Goal: Task Accomplishment & Management: Manage account settings

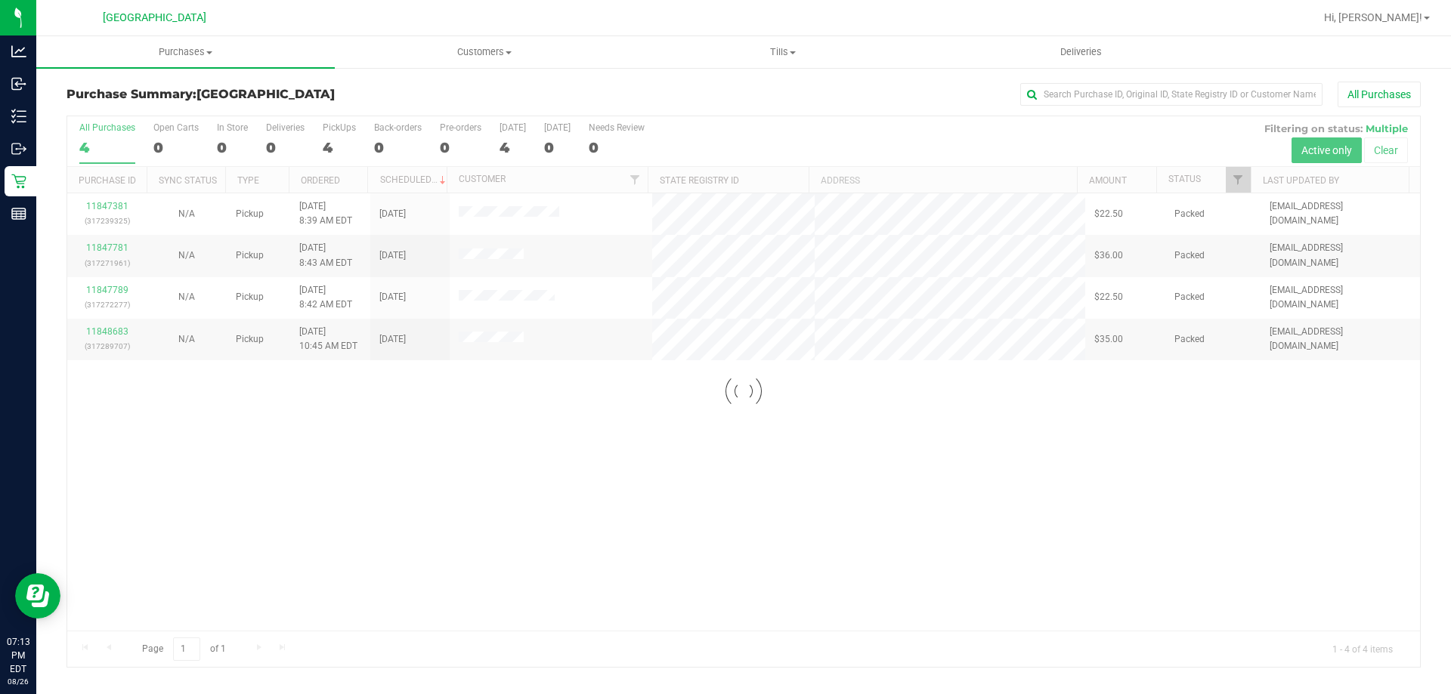
click at [288, 524] on div at bounding box center [743, 391] width 1352 height 551
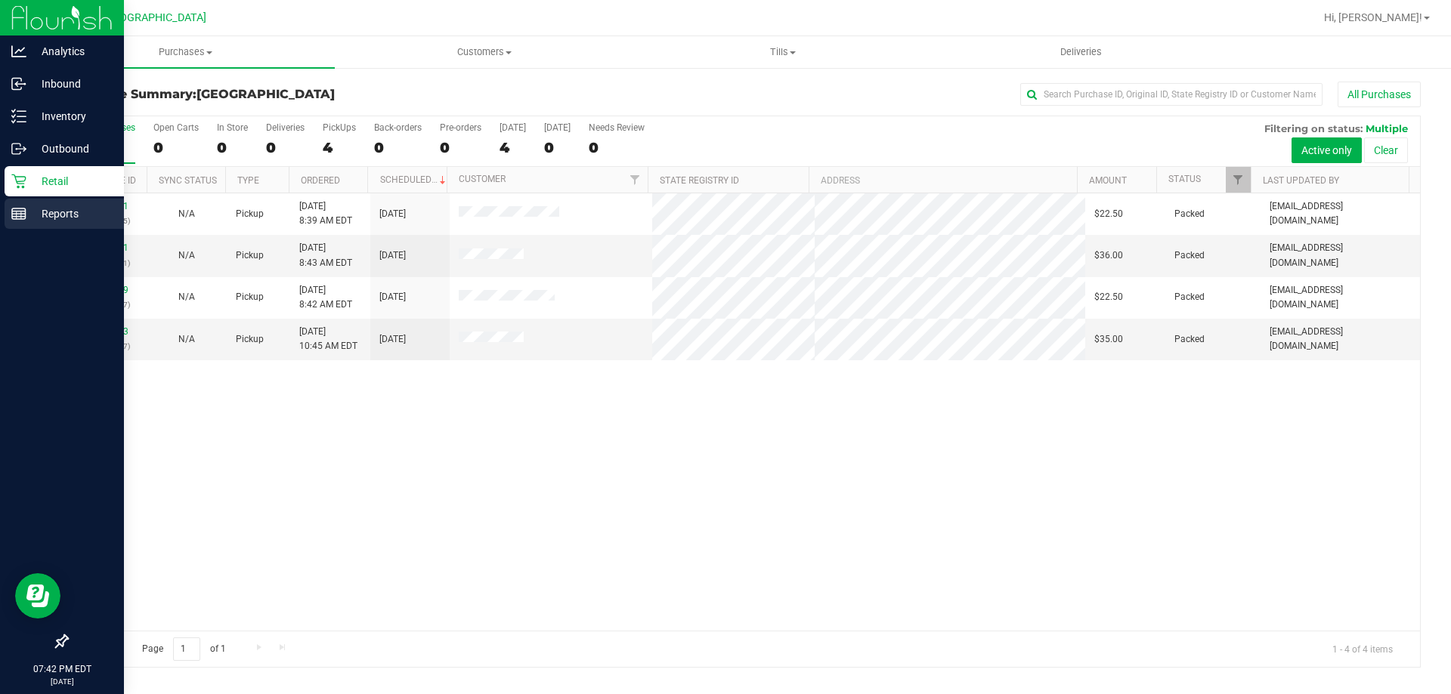
click at [77, 213] on p "Reports" at bounding box center [71, 214] width 91 height 18
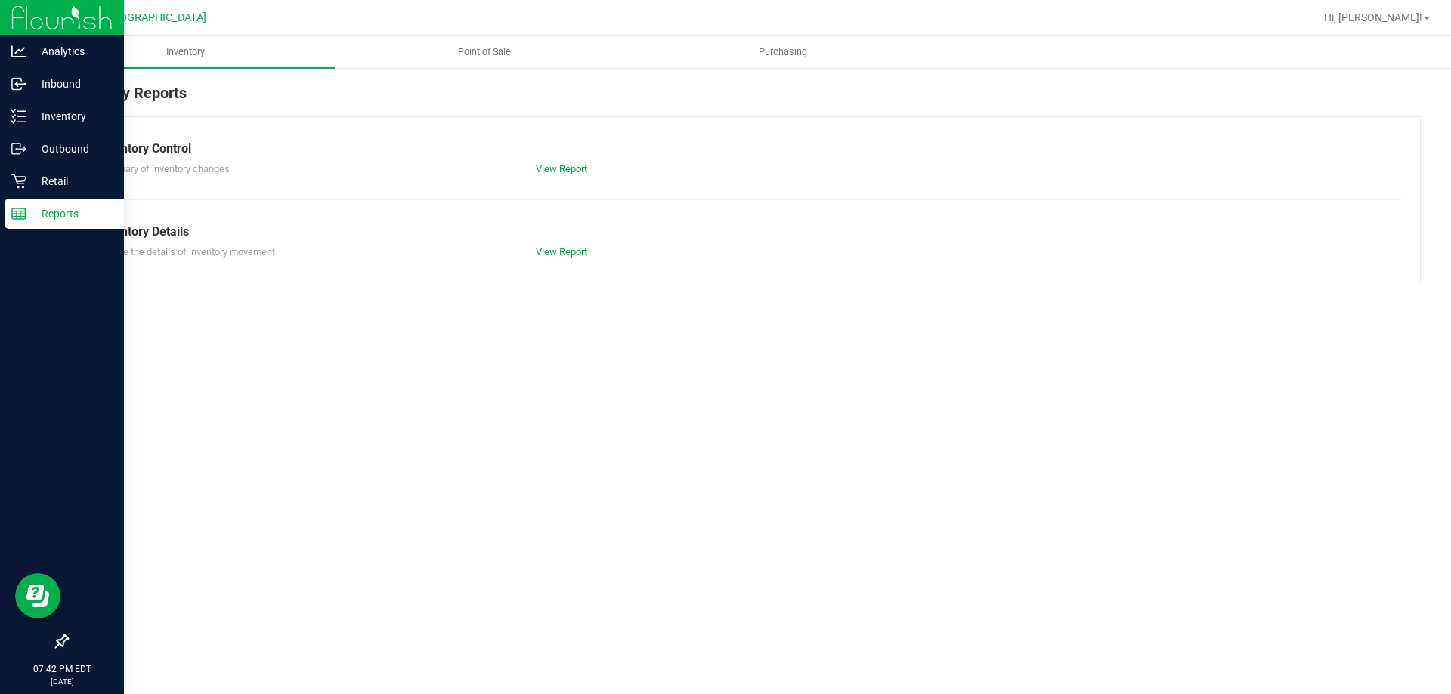
click at [76, 180] on p "Retail" at bounding box center [71, 181] width 91 height 18
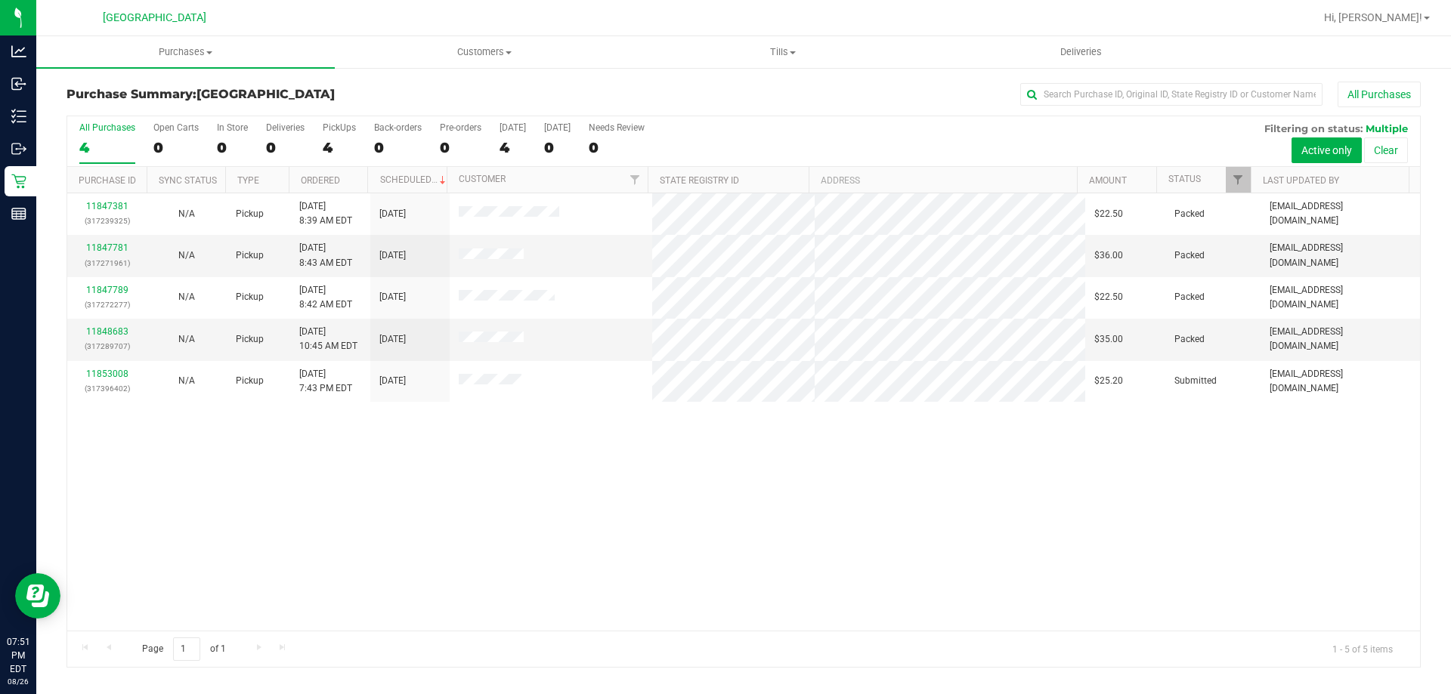
click at [431, 514] on div "11847381 (317239325) N/A Pickup [DATE] 8:39 AM EDT 8/26/2025 $22.50 Packed [EMA…" at bounding box center [743, 411] width 1352 height 437
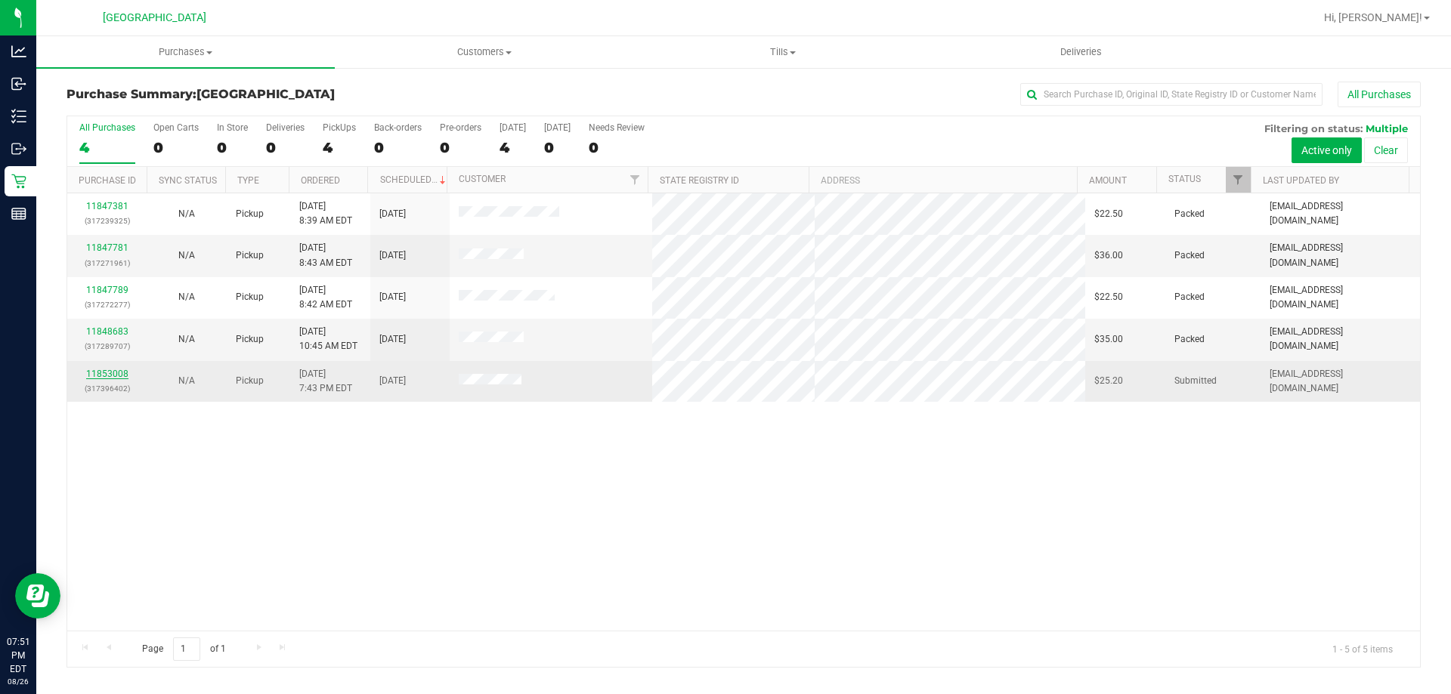
click at [104, 375] on link "11853008" at bounding box center [107, 374] width 42 height 11
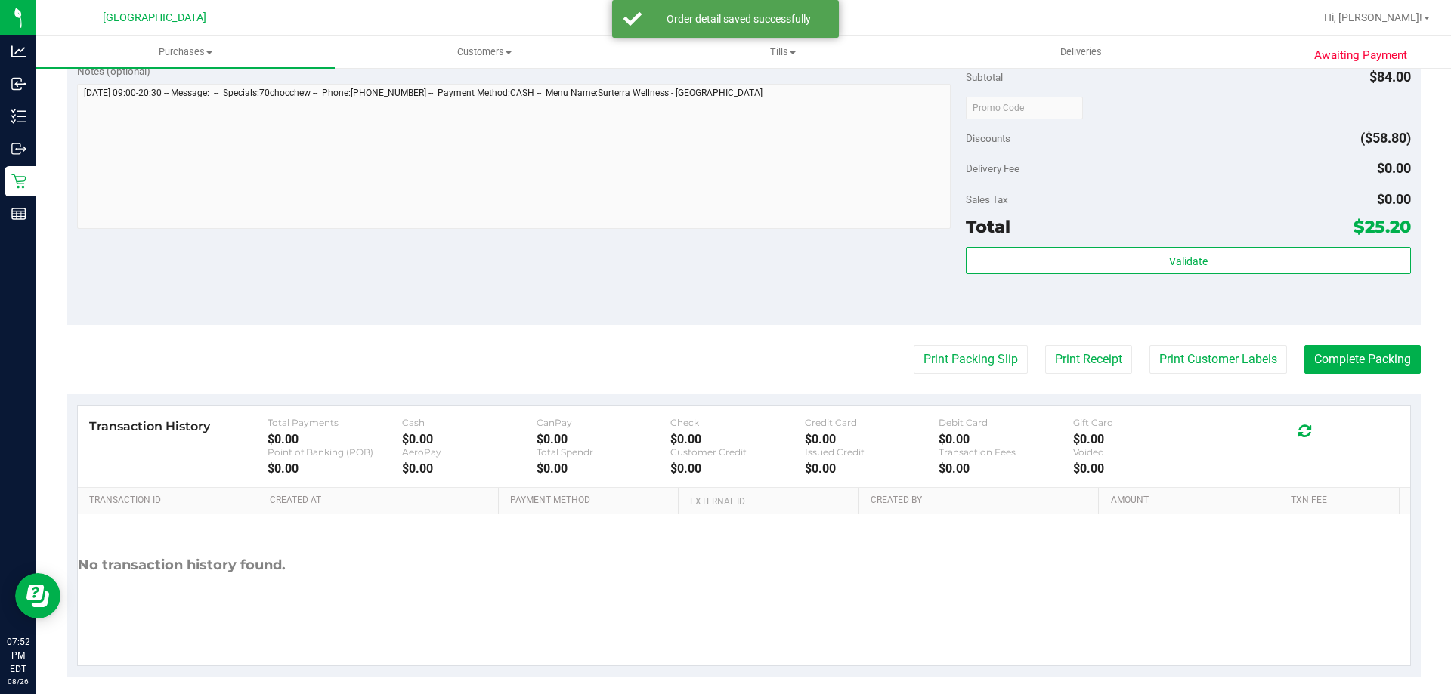
scroll to position [629, 0]
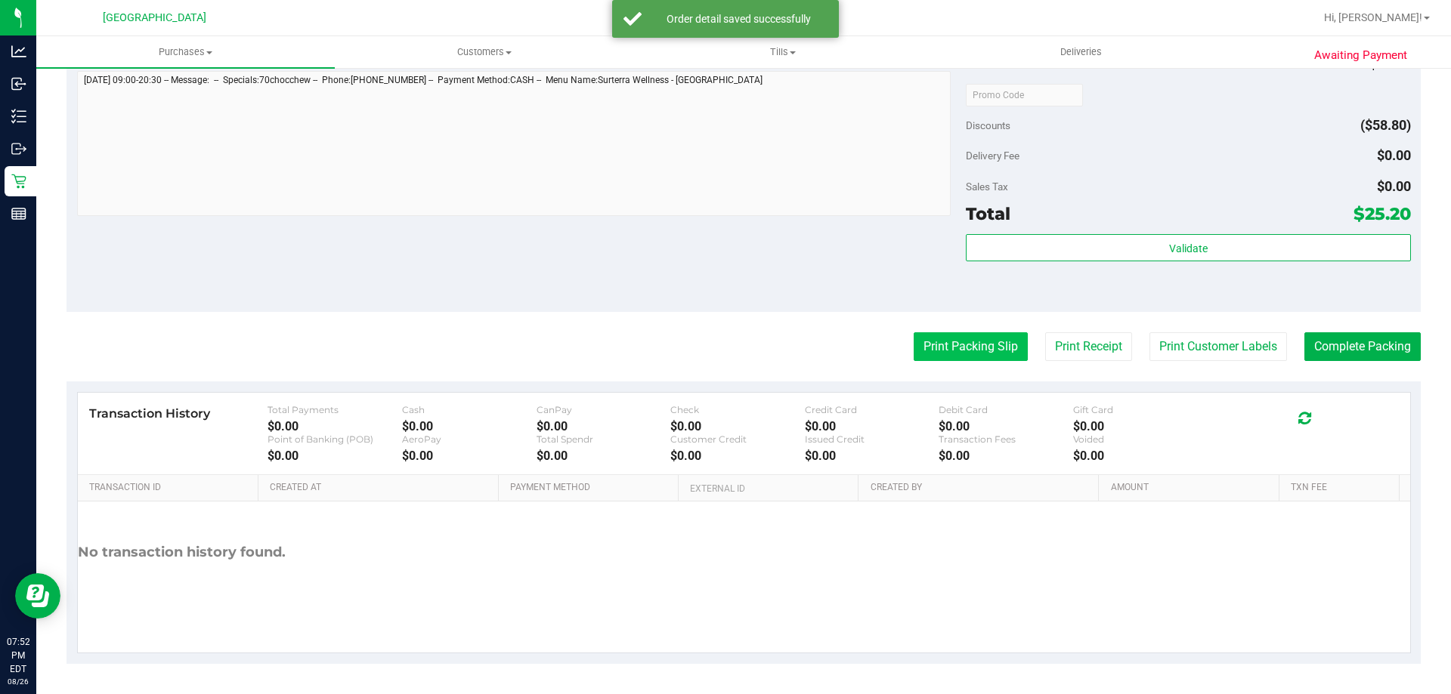
click at [926, 351] on button "Print Packing Slip" at bounding box center [970, 346] width 114 height 29
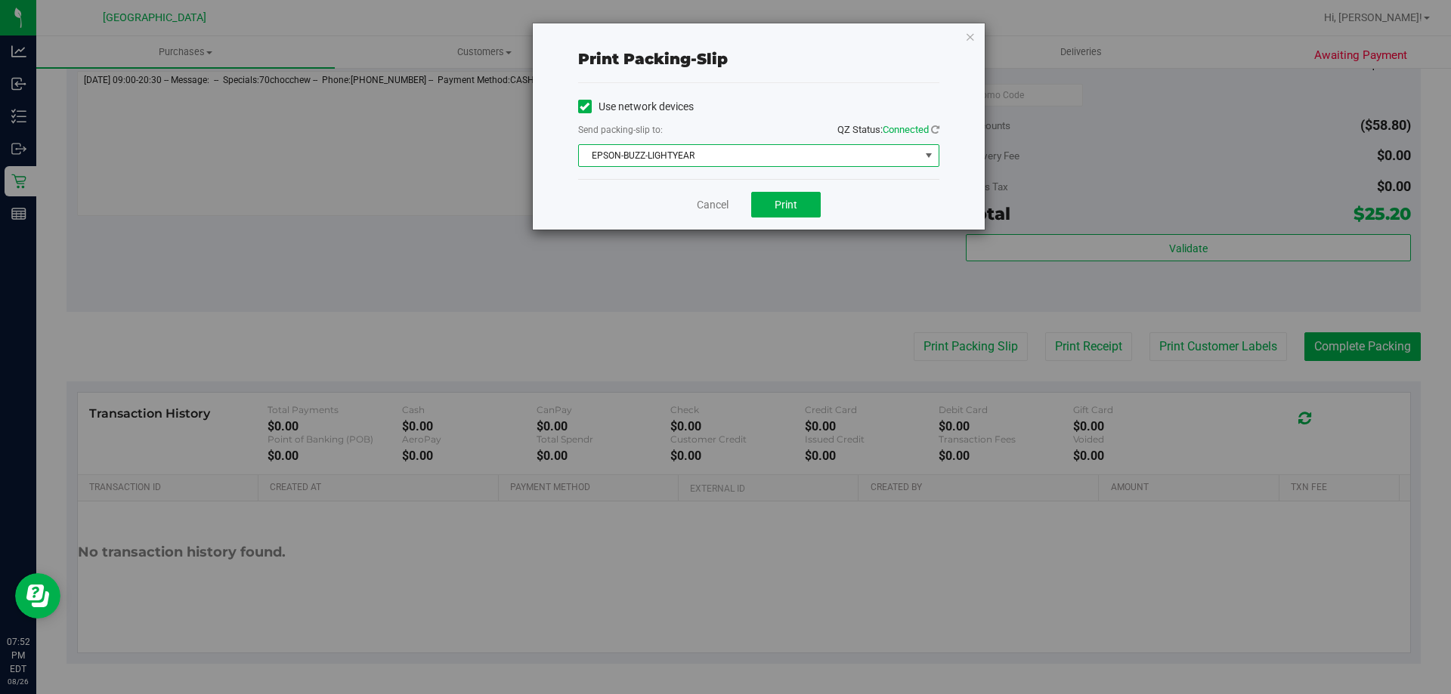
click at [884, 156] on span "EPSON-BUZZ-LIGHTYEAR" at bounding box center [749, 155] width 341 height 21
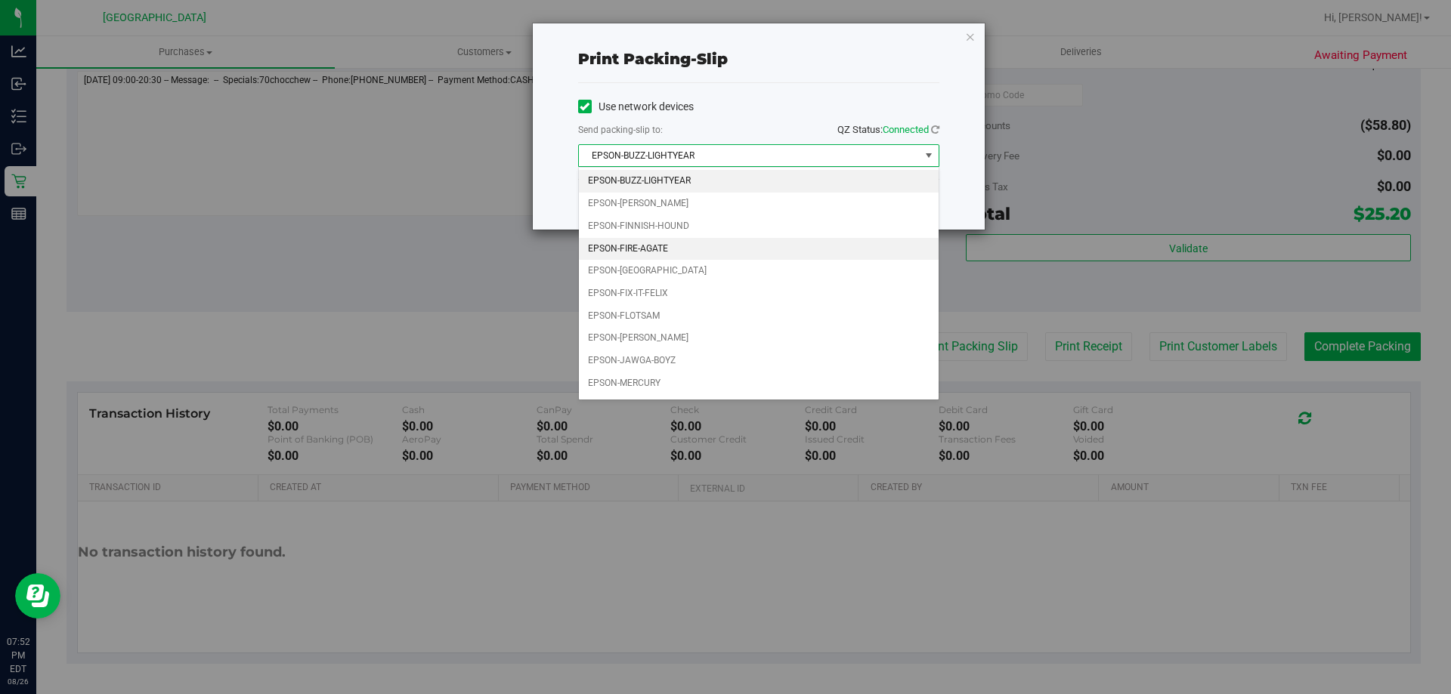
click at [793, 255] on li "EPSON-FIRE-AGATE" at bounding box center [759, 249] width 360 height 23
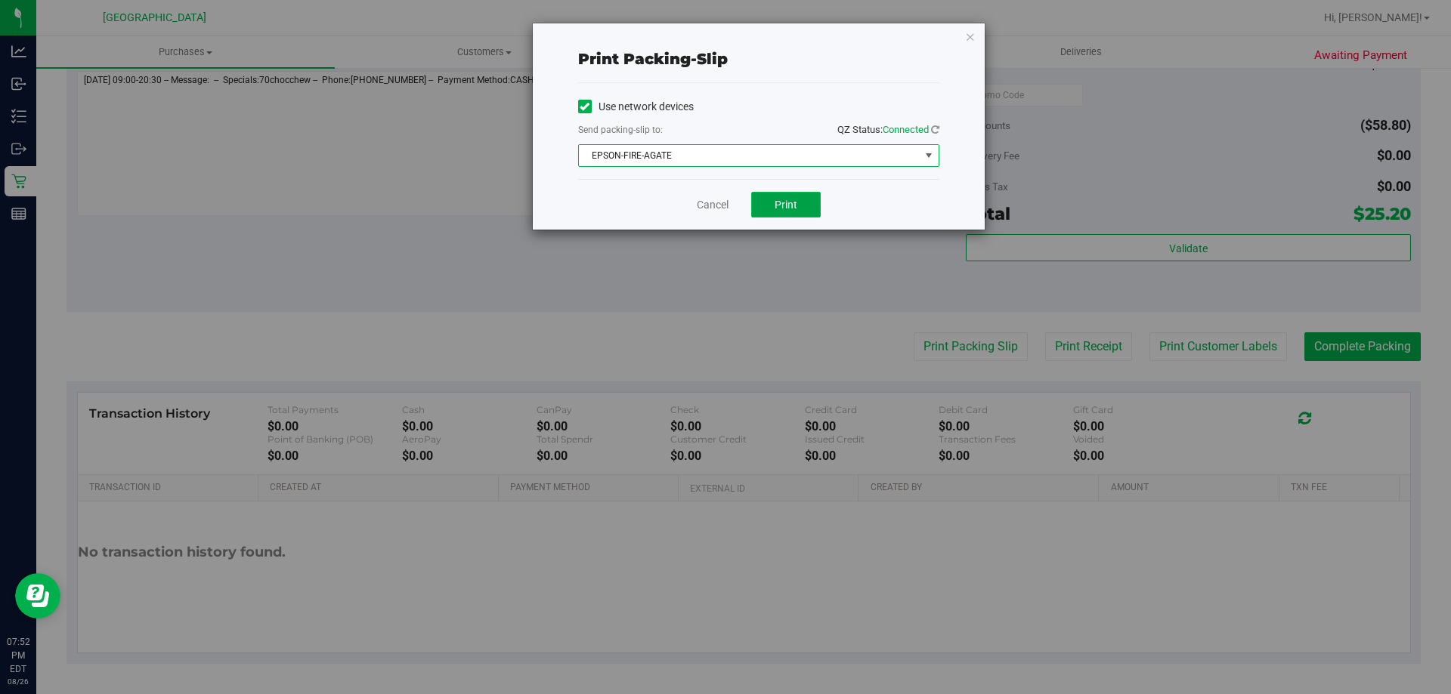
click at [803, 213] on button "Print" at bounding box center [786, 205] width 70 height 26
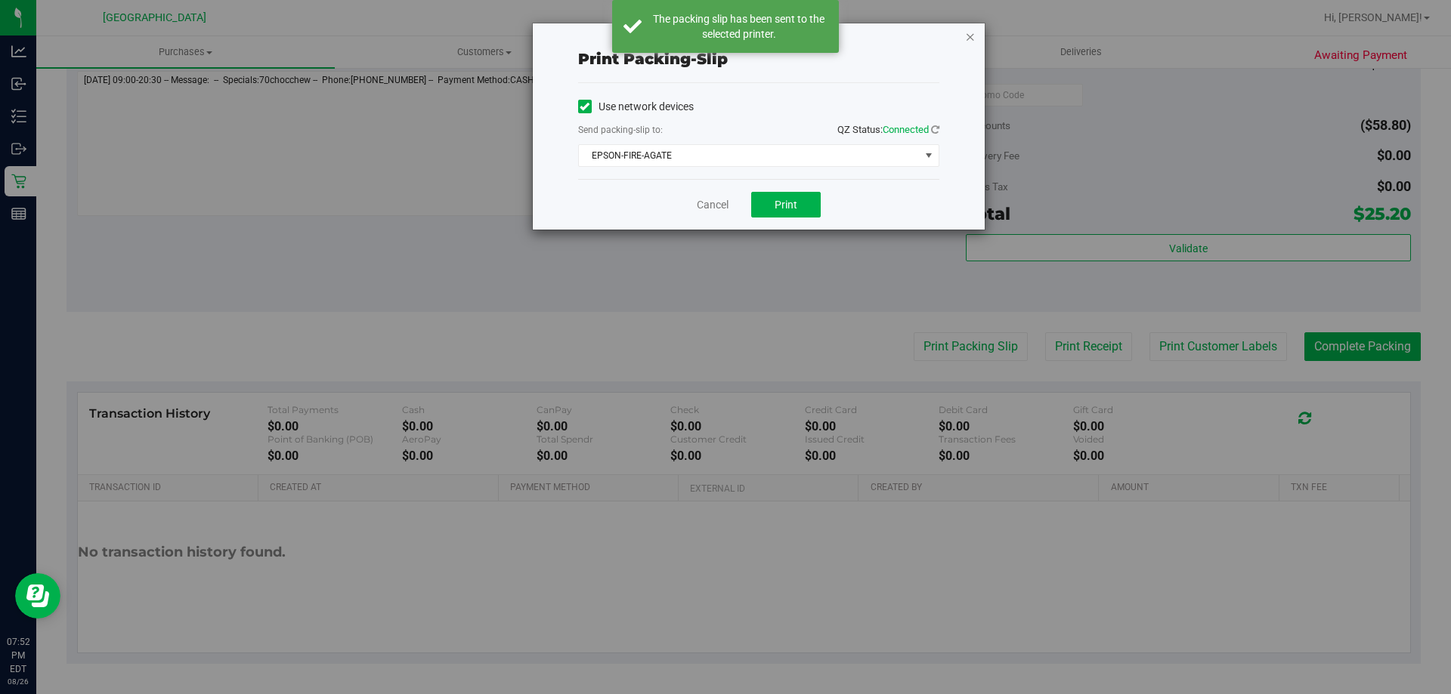
click at [966, 40] on icon "button" at bounding box center [970, 36] width 11 height 18
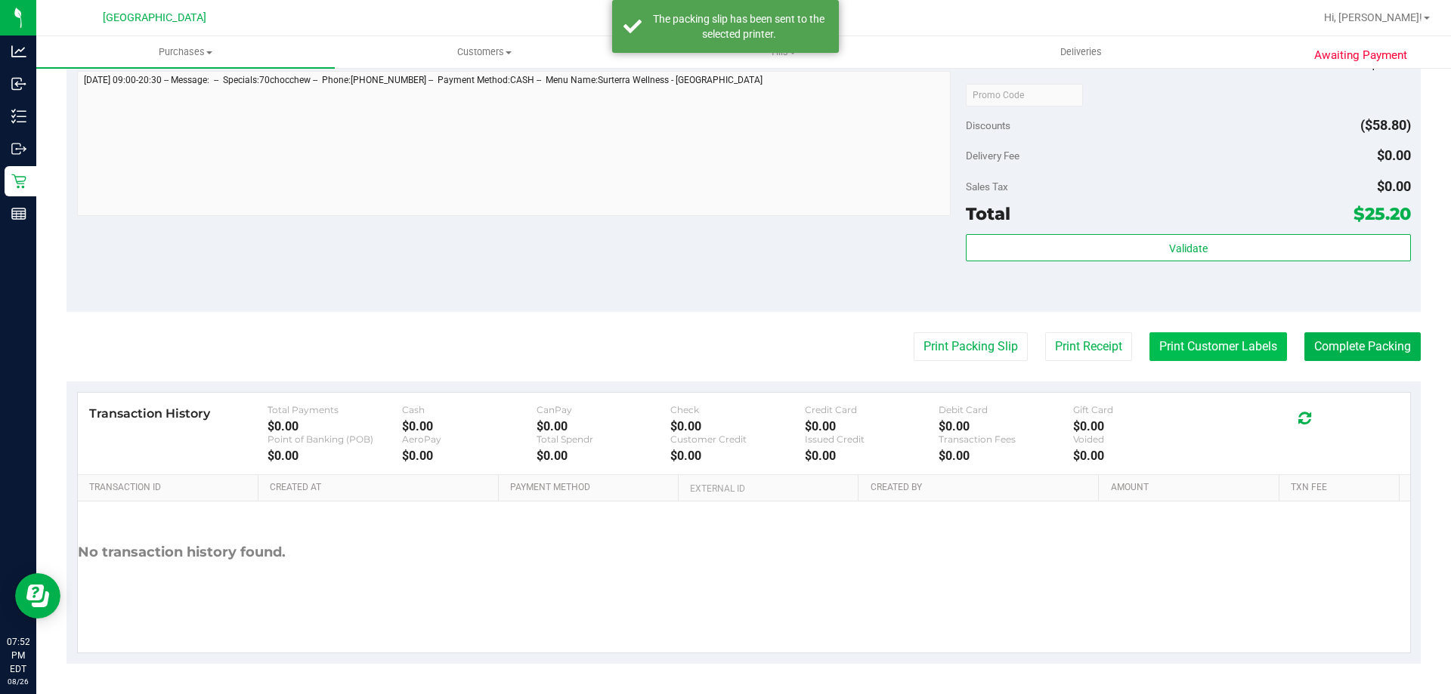
click at [1186, 352] on button "Print Customer Labels" at bounding box center [1218, 346] width 138 height 29
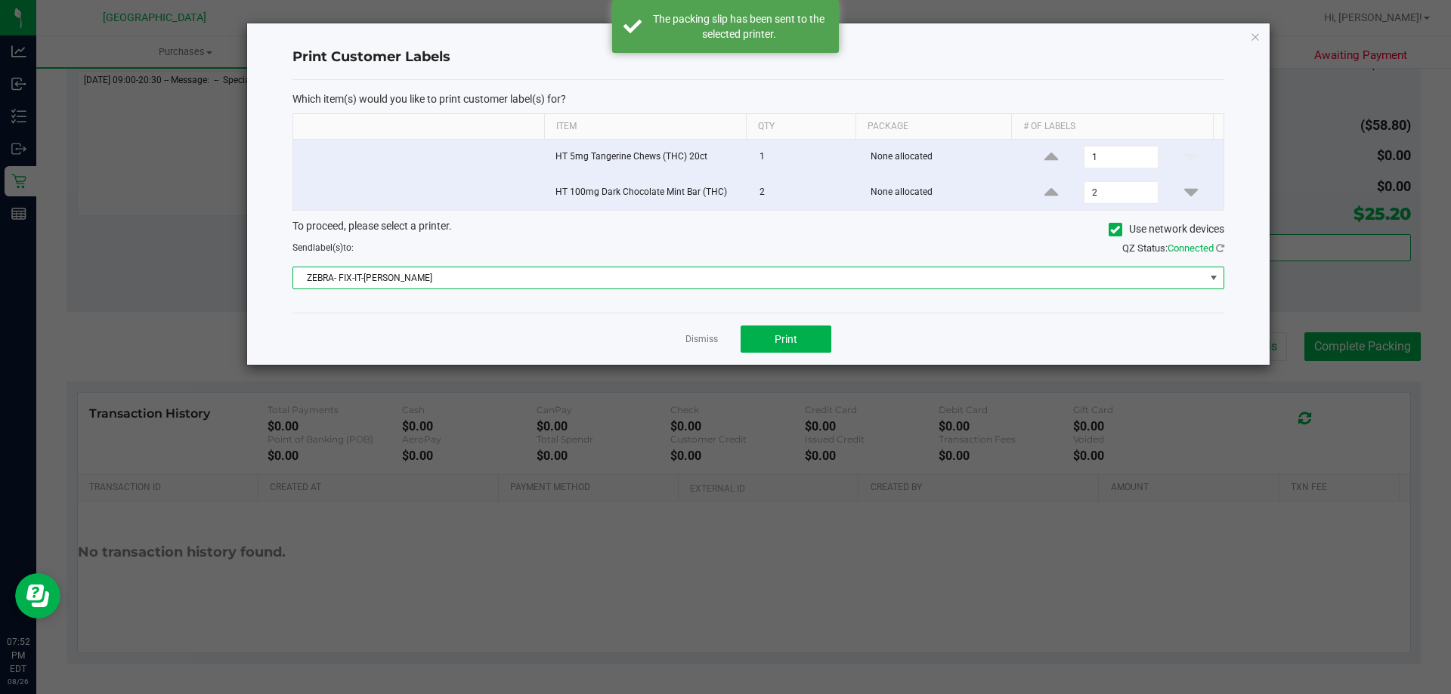
click at [947, 289] on span "ZEBRA- FIX-IT-[PERSON_NAME]" at bounding box center [758, 278] width 932 height 23
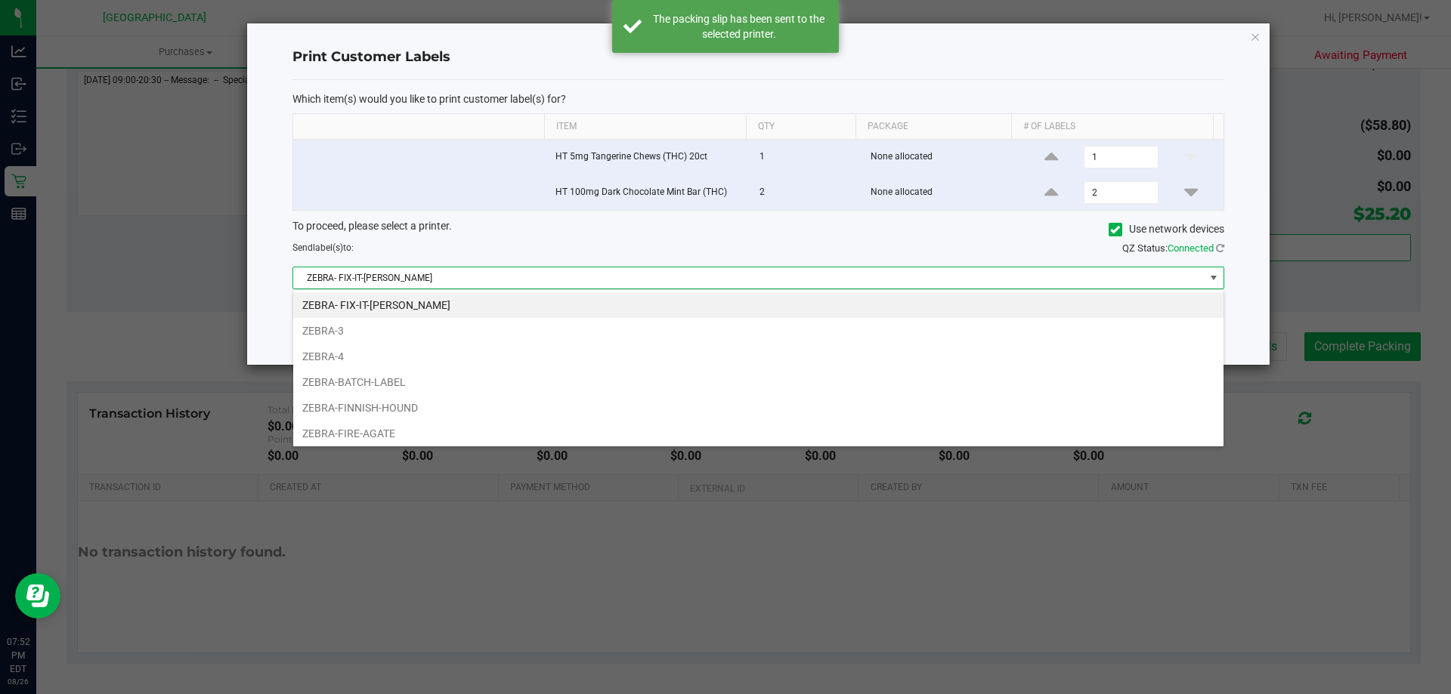
scroll to position [23, 931]
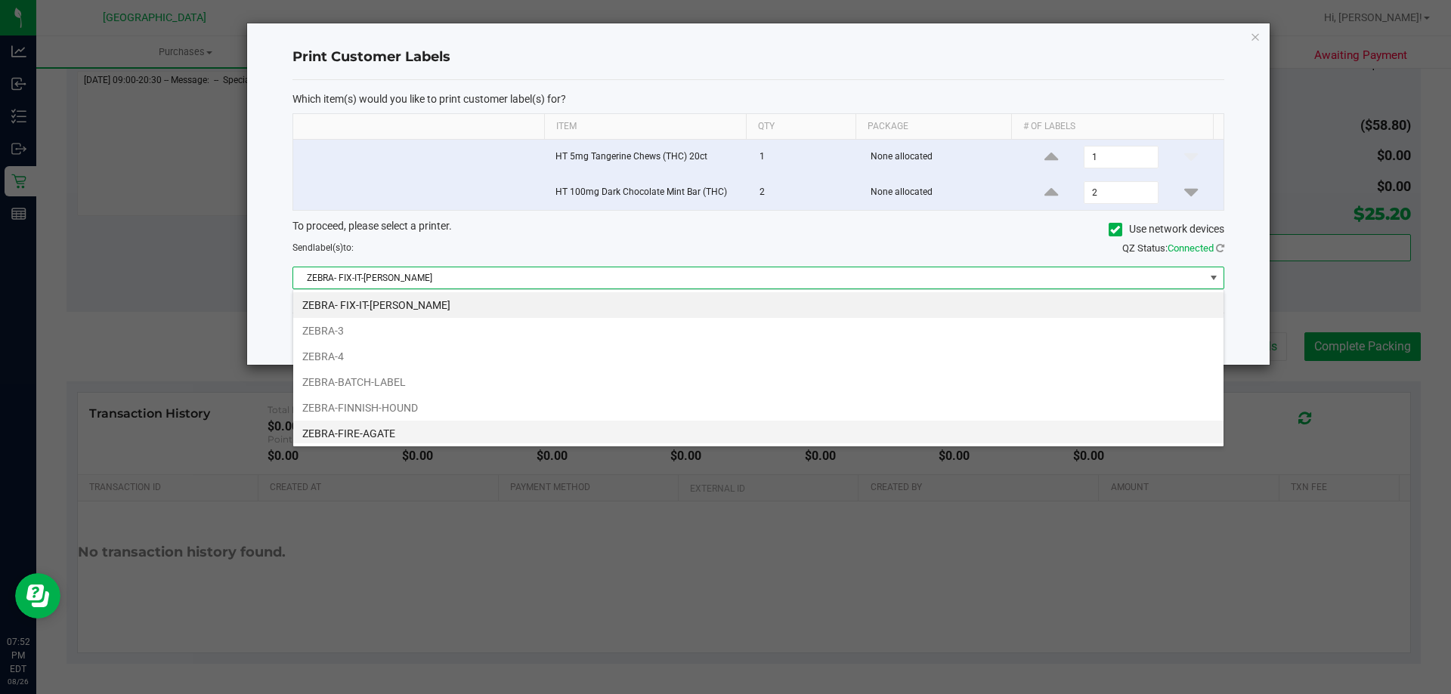
click at [573, 427] on li "ZEBRA-FIRE-AGATE" at bounding box center [758, 434] width 930 height 26
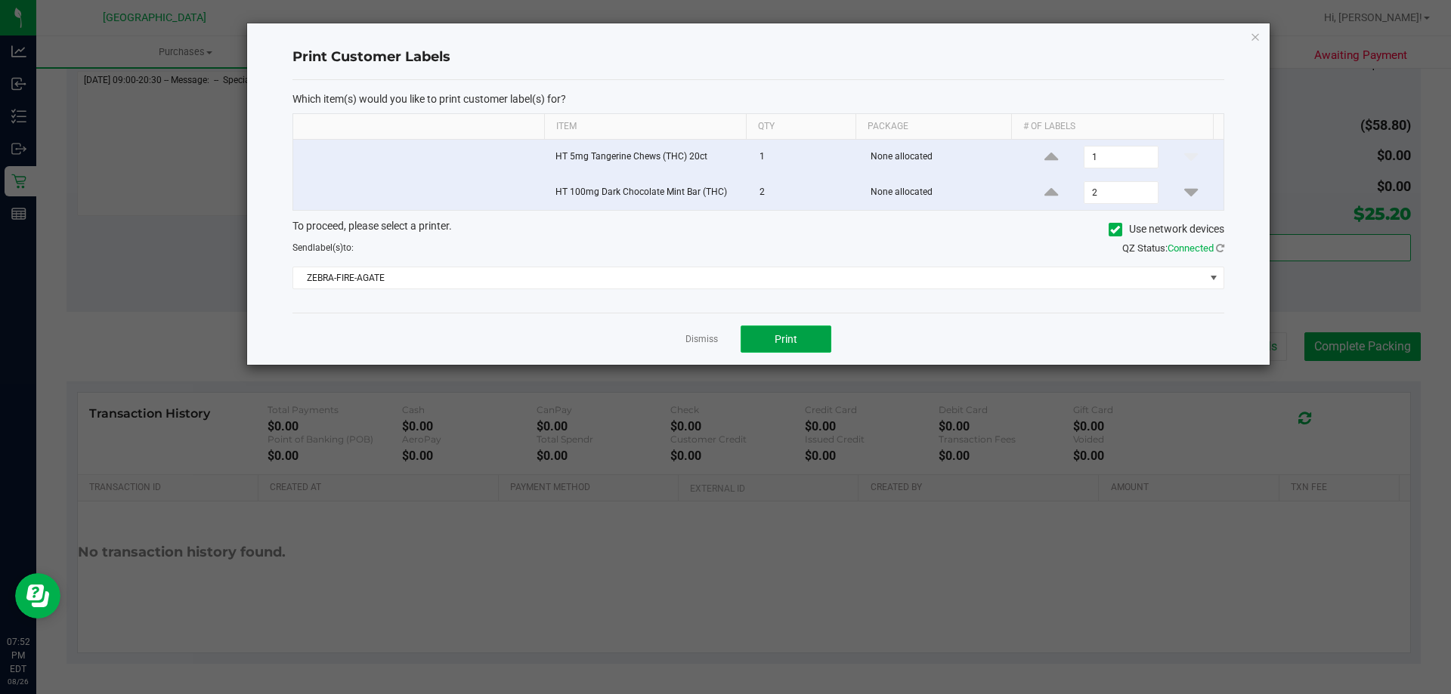
click at [780, 336] on span "Print" at bounding box center [785, 339] width 23 height 12
click at [1256, 37] on icon "button" at bounding box center [1255, 36] width 11 height 18
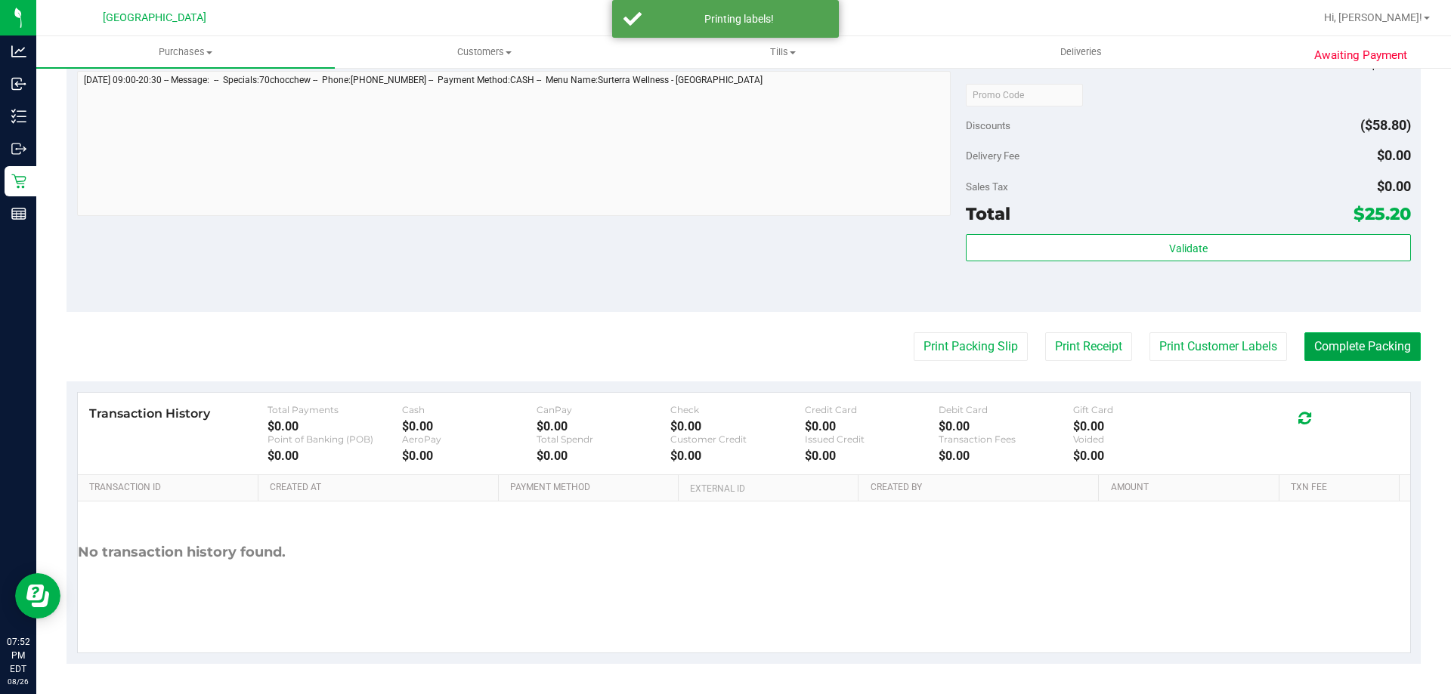
click at [1313, 334] on button "Complete Packing" at bounding box center [1362, 346] width 116 height 29
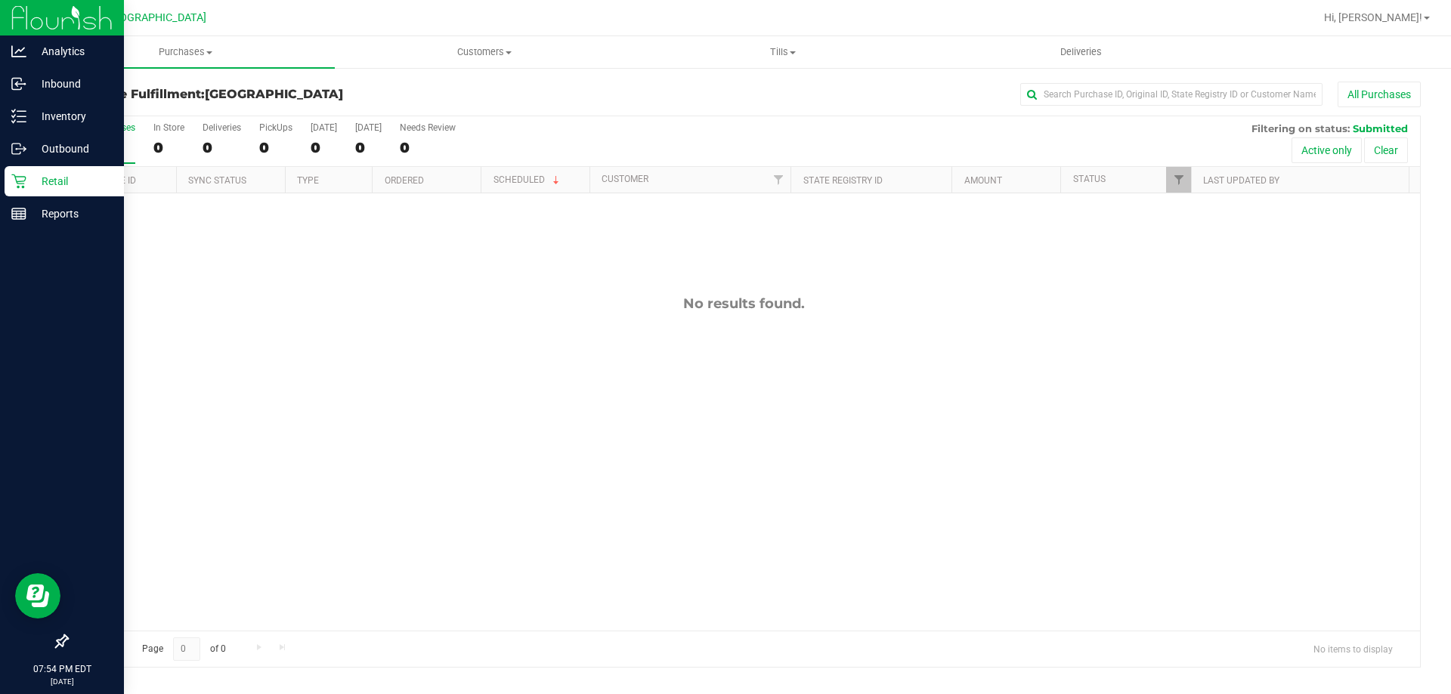
click at [95, 178] on p "Retail" at bounding box center [71, 181] width 91 height 18
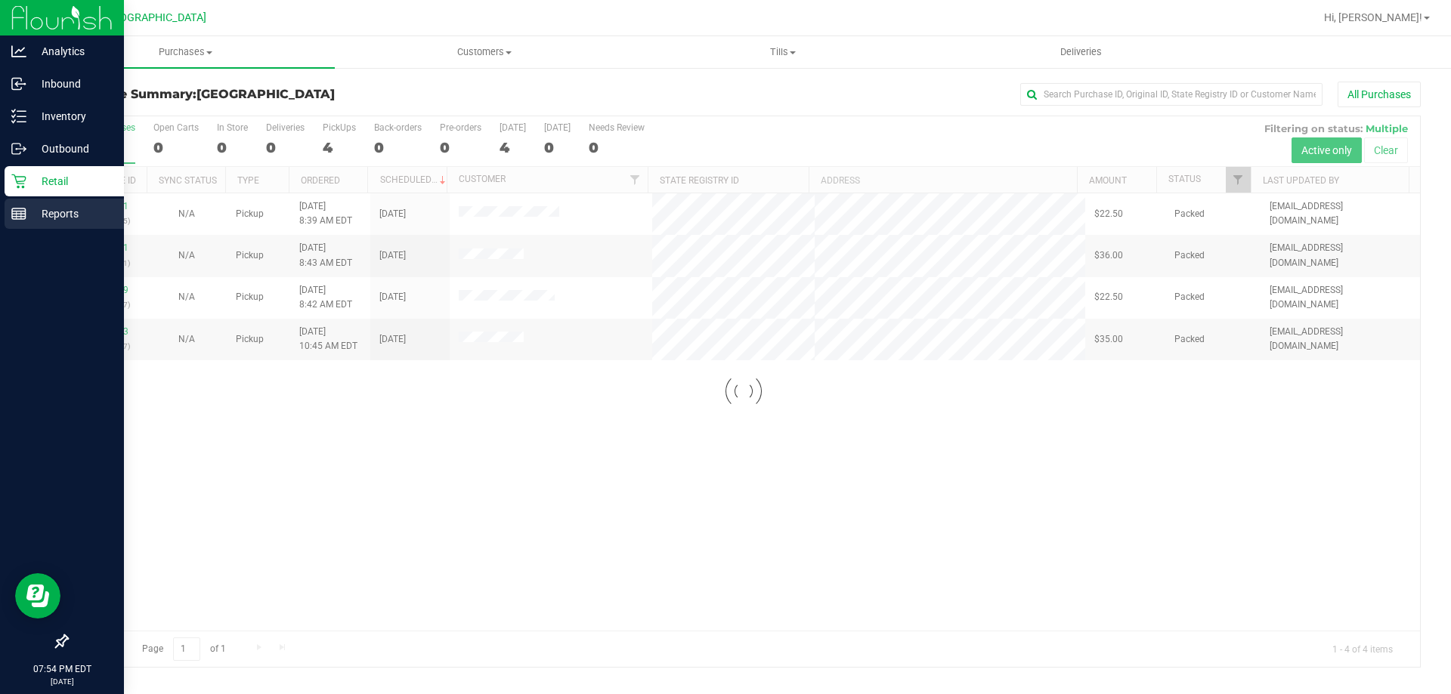
click at [27, 215] on p "Reports" at bounding box center [71, 214] width 91 height 18
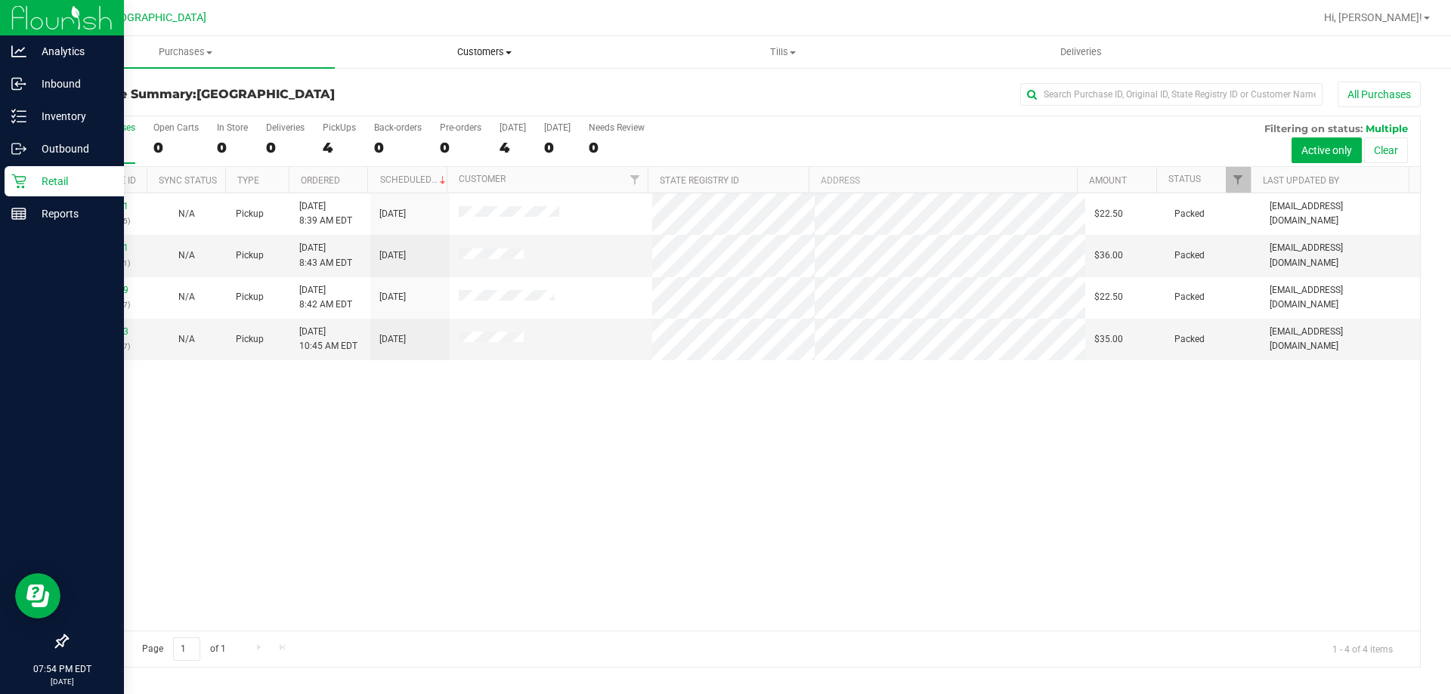
click at [515, 56] on span "Customers" at bounding box center [483, 52] width 297 height 14
click at [11, 218] on div "Reports" at bounding box center [64, 214] width 119 height 30
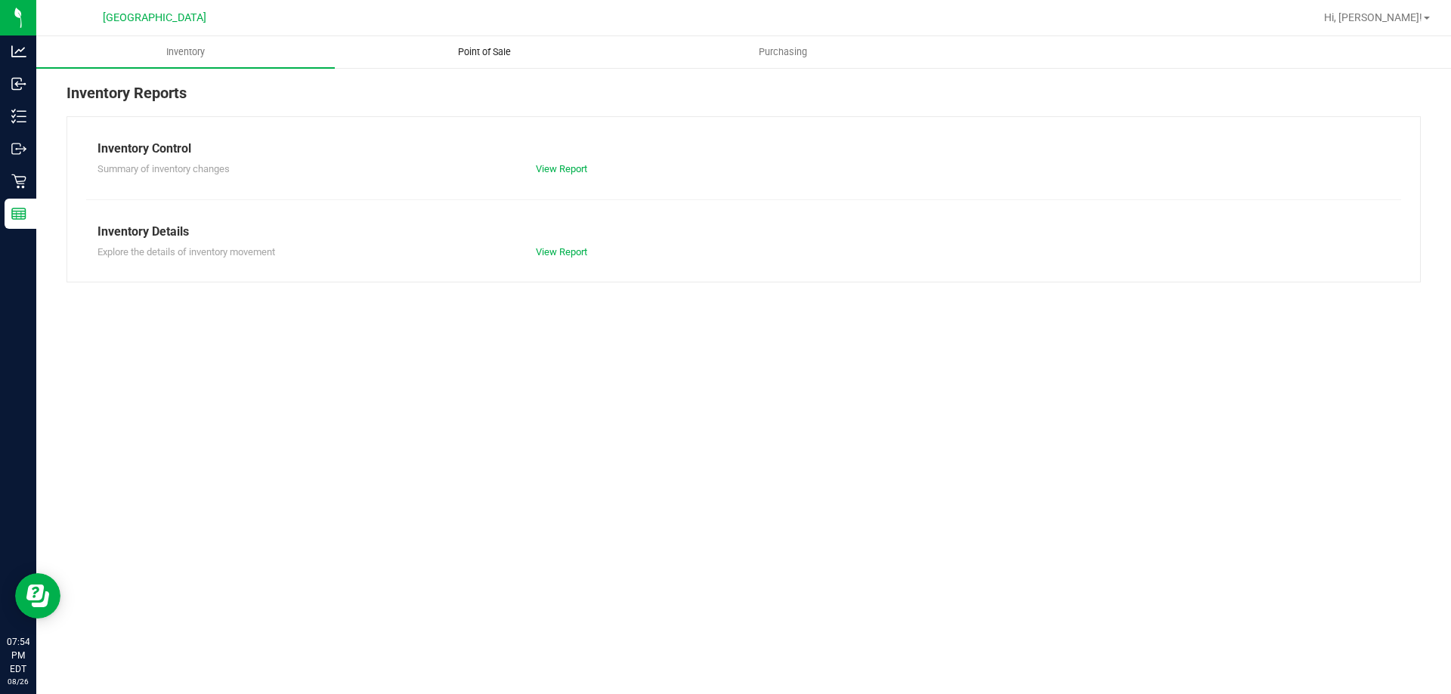
click at [474, 44] on uib-tab-heading "Point of Sale" at bounding box center [483, 52] width 297 height 30
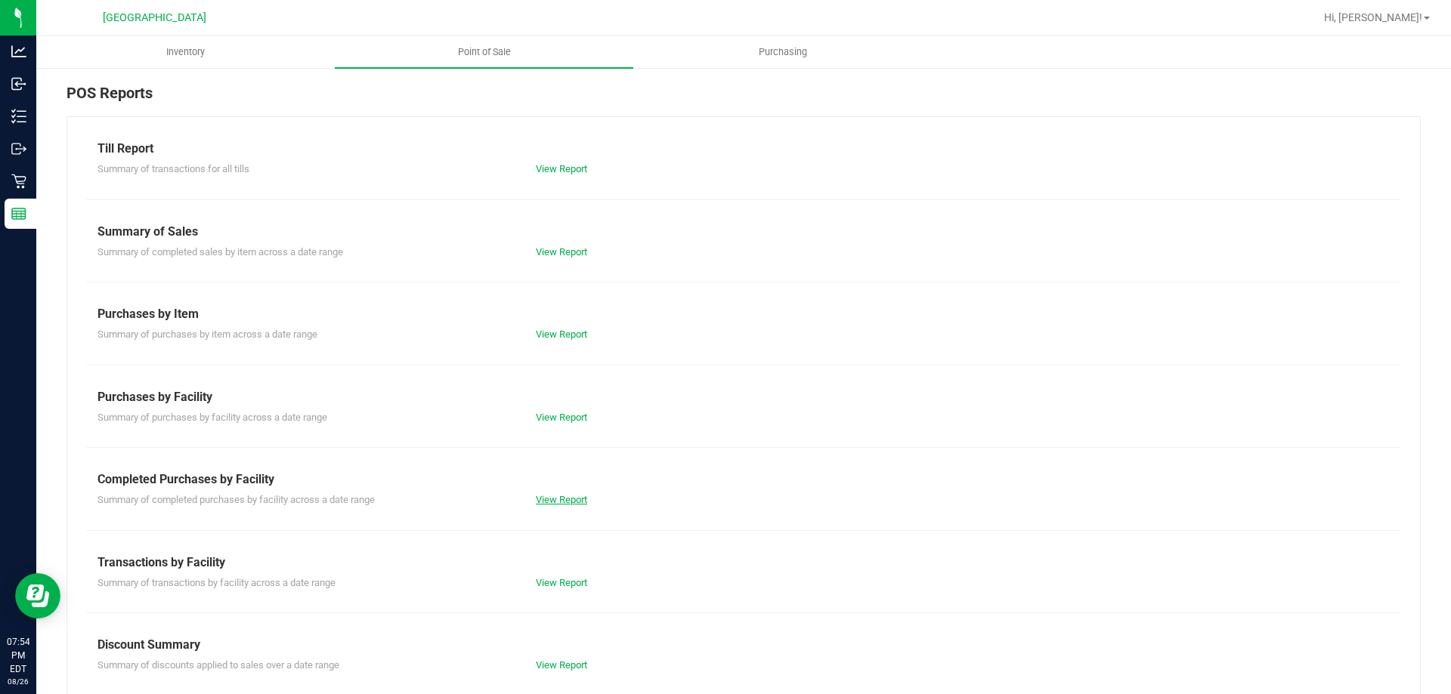
click at [536, 495] on link "View Report" at bounding box center [561, 499] width 51 height 11
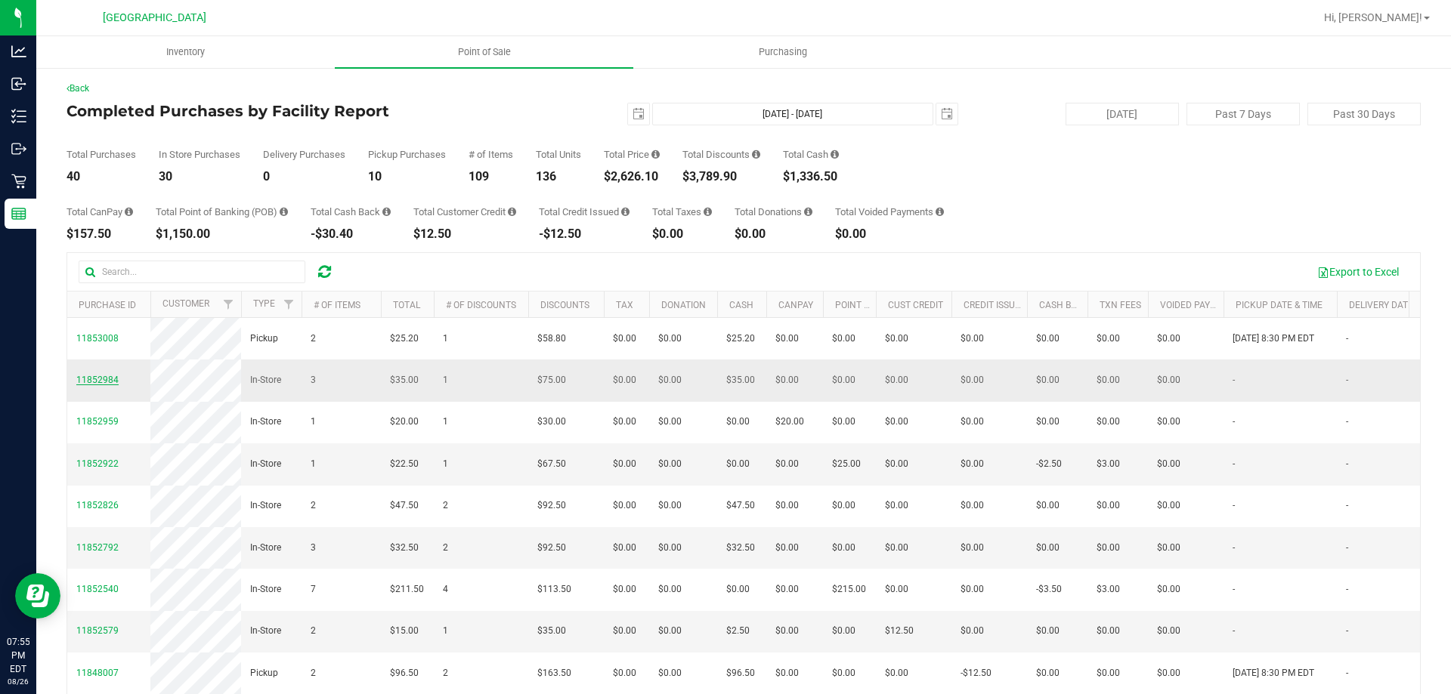
click at [113, 383] on span "11852984" at bounding box center [97, 380] width 42 height 11
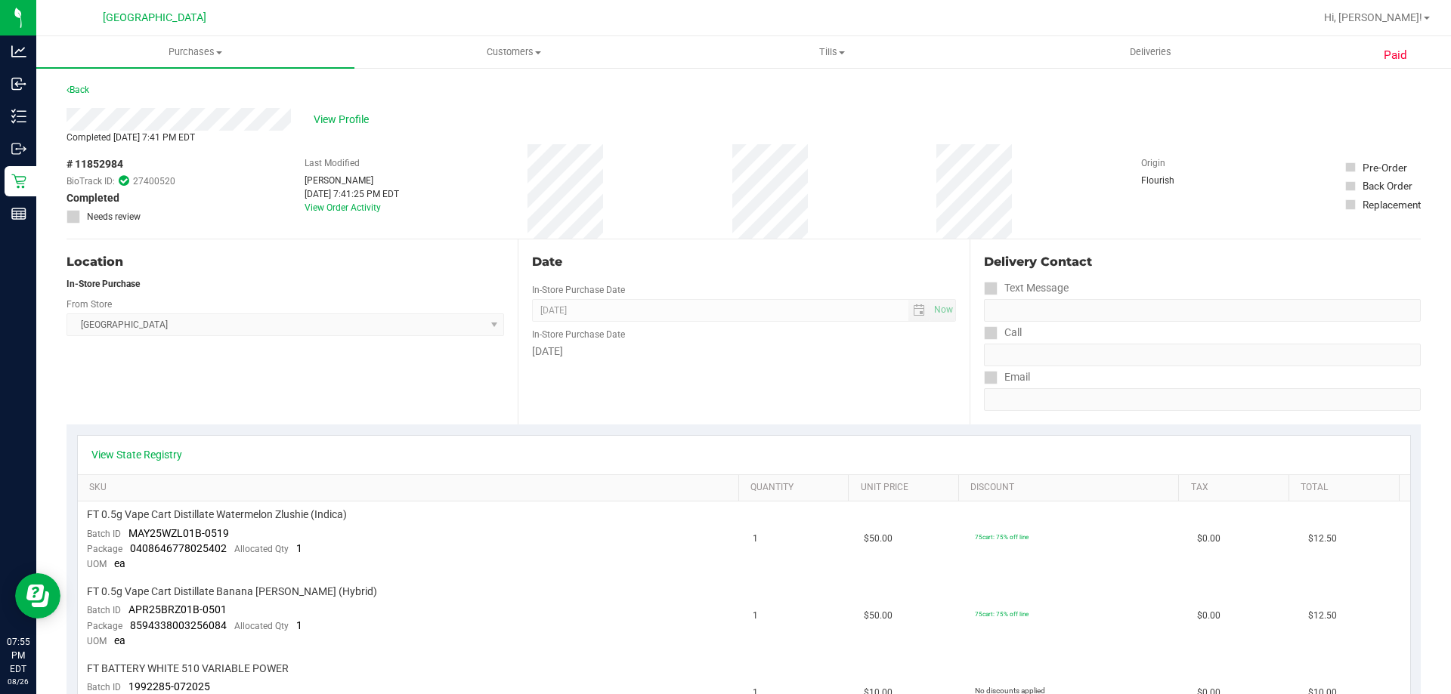
scroll to position [2, 0]
click at [81, 89] on link "Back" at bounding box center [77, 88] width 23 height 11
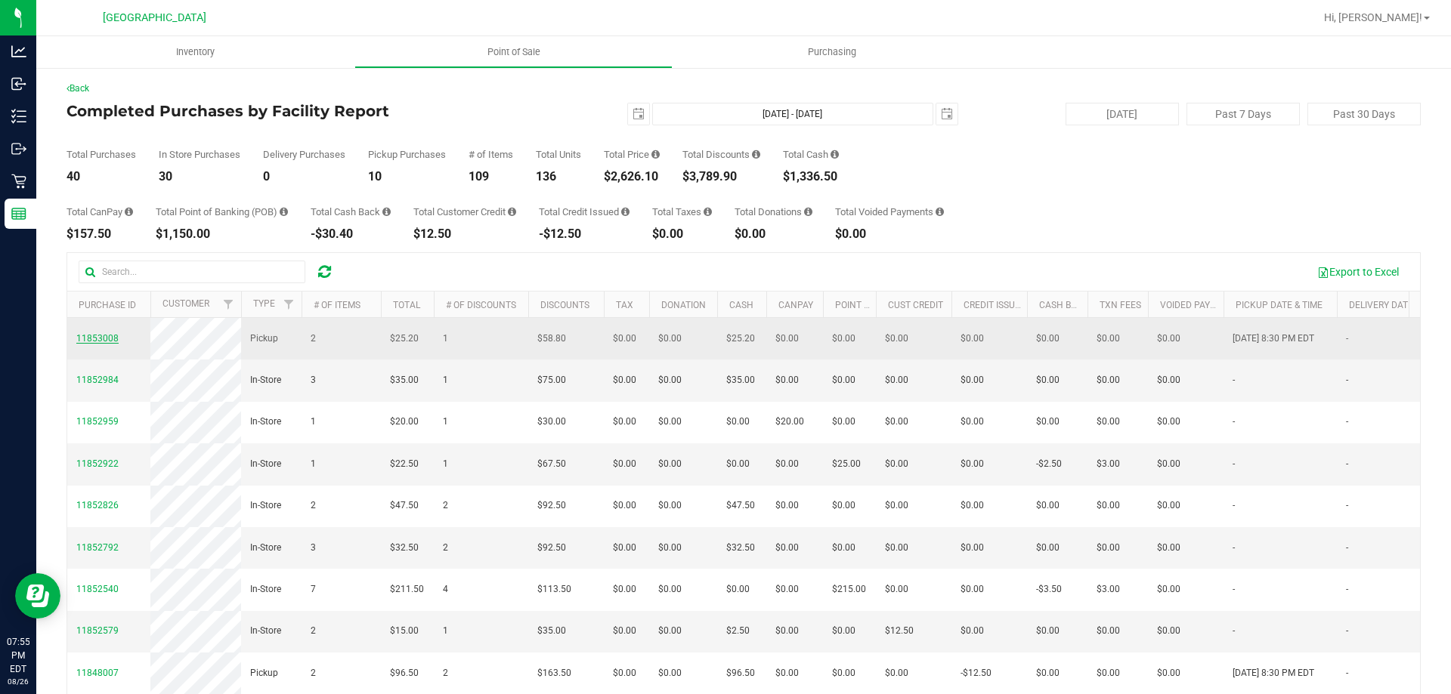
click at [93, 339] on span "11853008" at bounding box center [97, 338] width 42 height 11
